Goal: Information Seeking & Learning: Learn about a topic

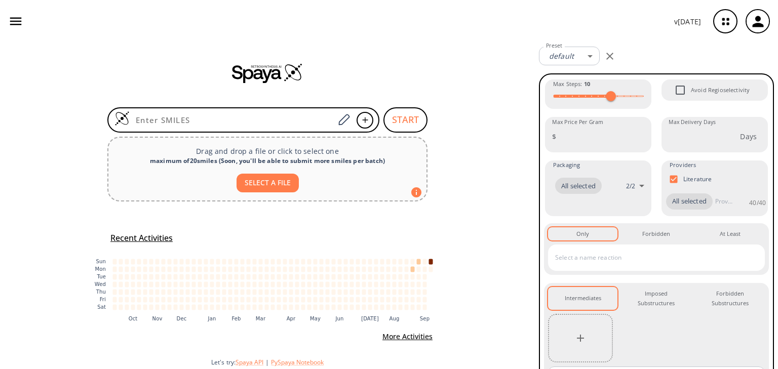
click at [19, 20] on icon "button" at bounding box center [15, 21] width 15 height 15
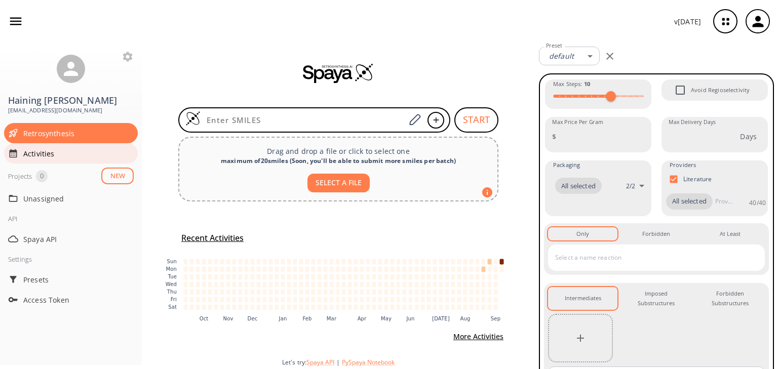
click at [66, 148] on span "Activities" at bounding box center [78, 153] width 110 height 11
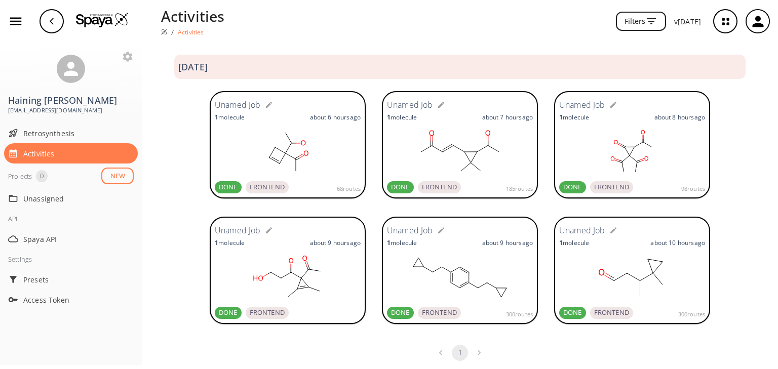
click at [291, 154] on rect at bounding box center [288, 152] width 146 height 51
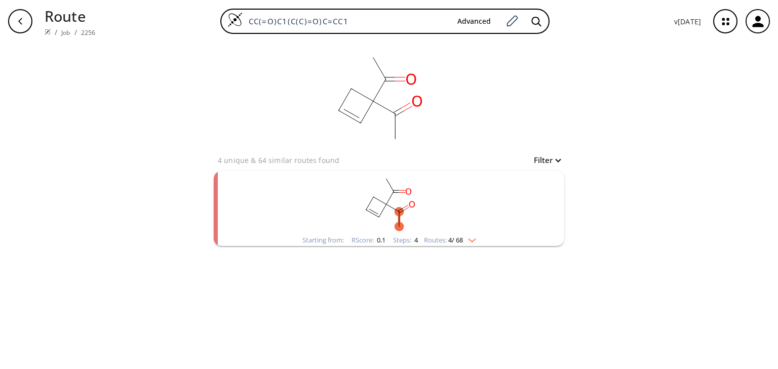
click at [471, 237] on img "clusters" at bounding box center [469, 238] width 13 height 8
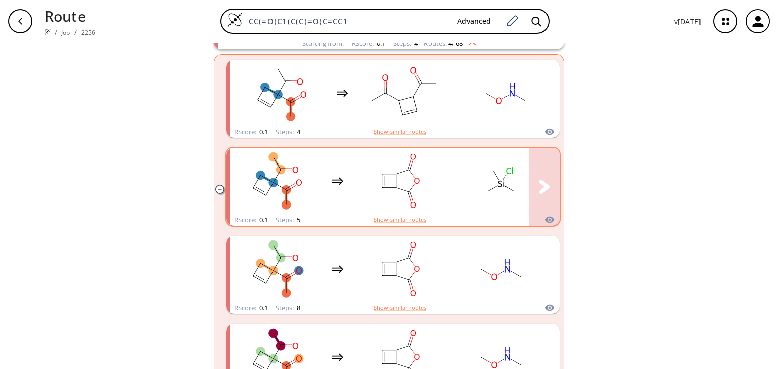
scroll to position [232, 0]
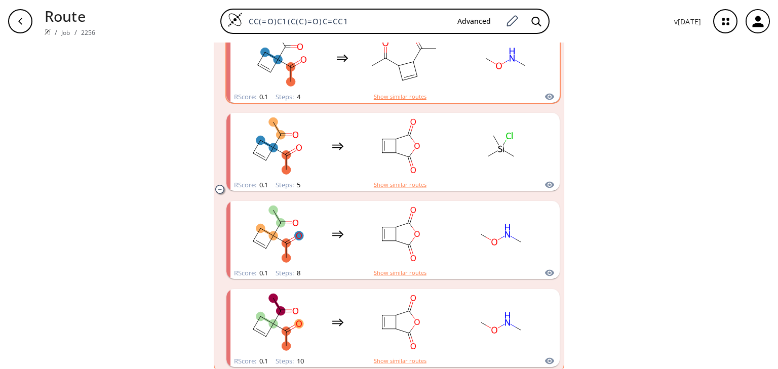
click at [404, 92] on button "Show similar routes" at bounding box center [400, 96] width 53 height 9
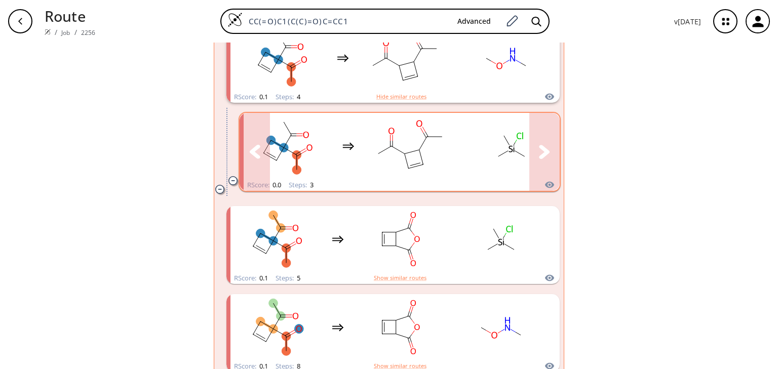
click at [539, 152] on icon "clusters" at bounding box center [544, 152] width 11 height 14
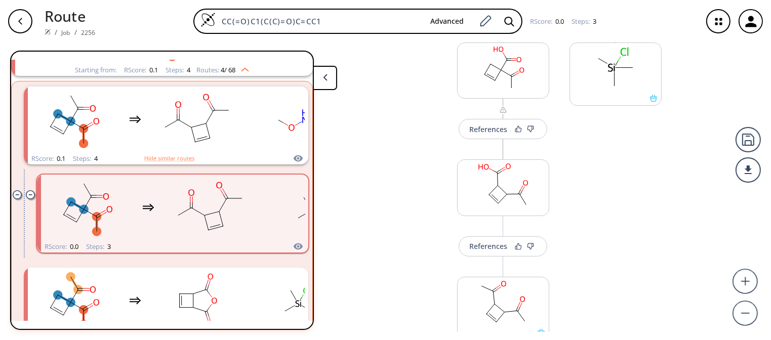
scroll to position [152, 0]
